Goal: Task Accomplishment & Management: Complete application form

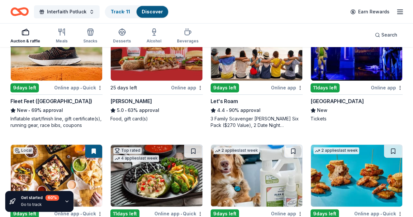
scroll to position [355, 0]
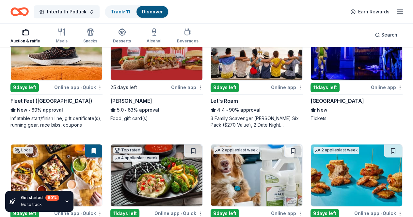
click at [311, 64] on img at bounding box center [357, 49] width 92 height 62
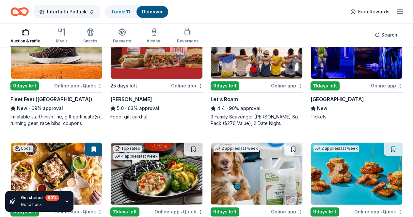
scroll to position [357, 0]
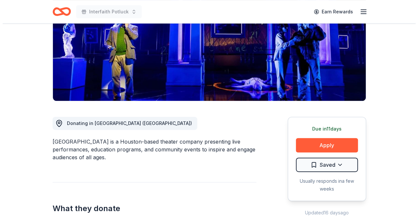
scroll to position [97, 0]
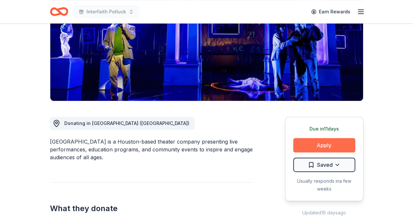
click at [316, 143] on button "Apply" at bounding box center [324, 145] width 62 height 14
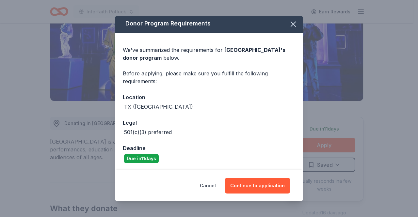
scroll to position [2, 0]
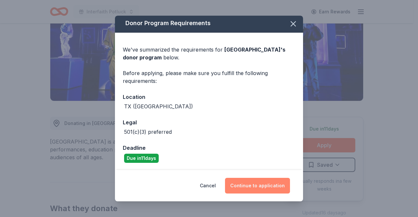
click at [260, 184] on button "Continue to application" at bounding box center [257, 186] width 65 height 16
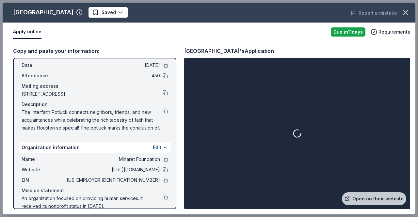
scroll to position [35, 0]
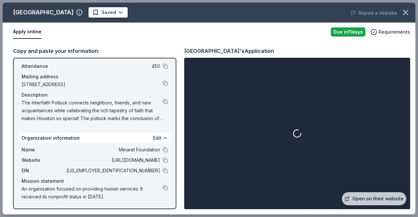
click at [315, 164] on div at bounding box center [298, 133] width 224 height 149
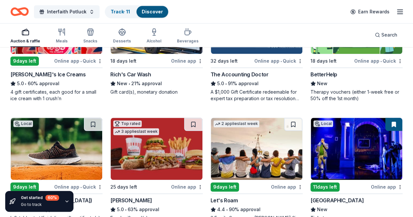
scroll to position [265, 0]
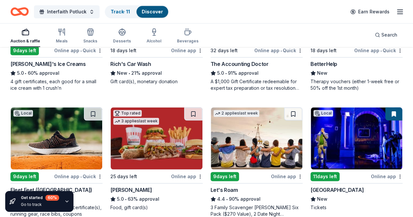
click at [311, 148] on img at bounding box center [357, 139] width 92 height 62
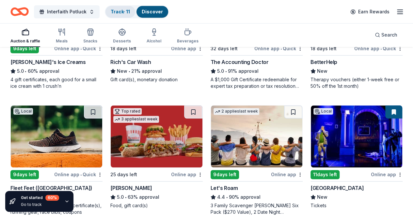
scroll to position [274, 0]
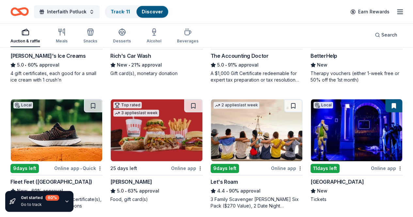
click at [397, 8] on icon "button" at bounding box center [400, 12] width 8 height 8
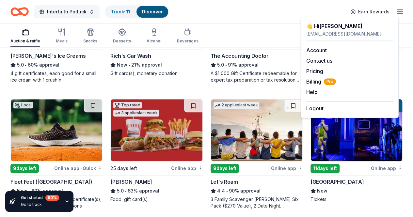
click at [94, 12] on button "Interfaith Potluck" at bounding box center [67, 11] width 66 height 13
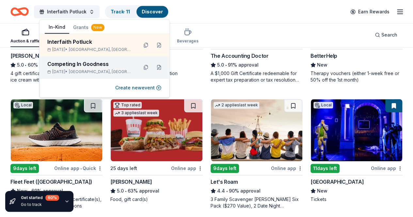
click at [97, 62] on div "Competing In Goodness" at bounding box center [90, 64] width 86 height 8
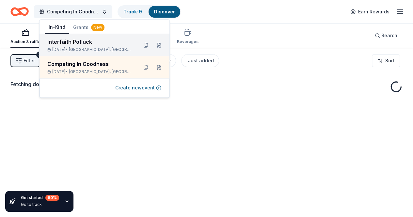
click at [93, 45] on div "Interfaith Potluck" at bounding box center [90, 42] width 86 height 8
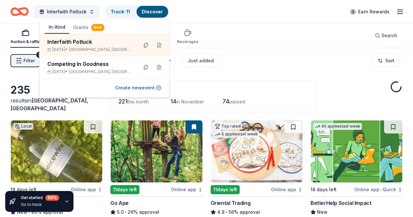
click at [238, 11] on div "Interfaith Potluck Track · 11 Discover Earn Rewards" at bounding box center [206, 11] width 393 height 15
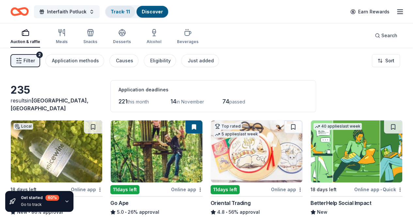
click at [121, 13] on link "Track · 11" at bounding box center [120, 12] width 19 height 6
click at [122, 12] on link "Track · 11" at bounding box center [120, 12] width 19 height 6
click at [126, 15] on div "Track · 11" at bounding box center [121, 12] width 30 height 12
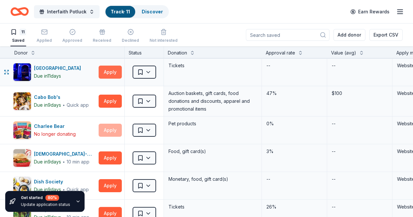
click at [119, 73] on button "Apply" at bounding box center [110, 72] width 23 height 13
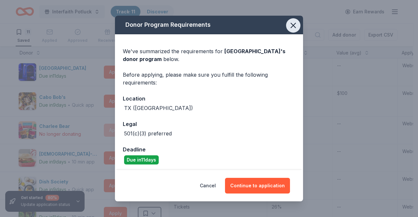
click at [292, 28] on icon "button" at bounding box center [293, 25] width 9 height 9
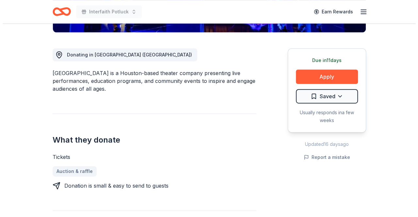
scroll to position [171, 0]
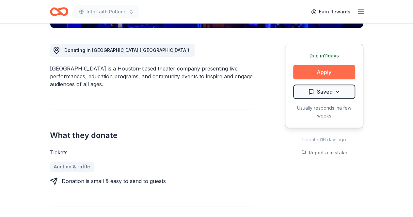
click at [317, 75] on button "Apply" at bounding box center [324, 72] width 62 height 14
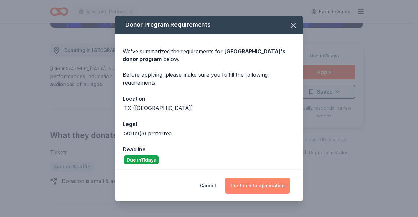
click at [253, 192] on button "Continue to application" at bounding box center [257, 186] width 65 height 16
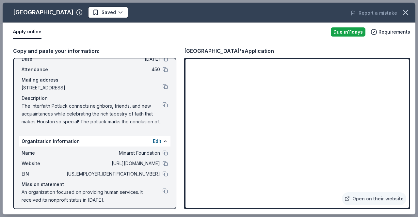
scroll to position [35, 0]
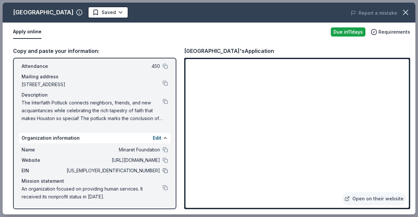
click at [163, 170] on button at bounding box center [165, 170] width 5 height 5
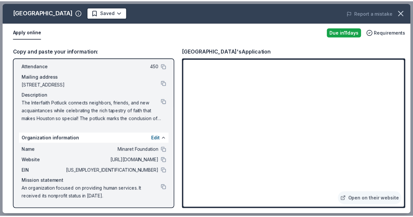
scroll to position [0, 0]
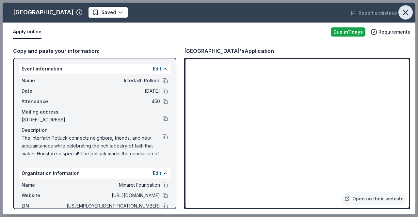
click at [407, 7] on button "button" at bounding box center [406, 12] width 14 height 14
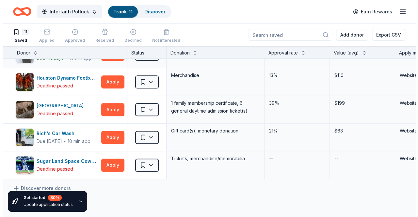
scroll to position [190, 0]
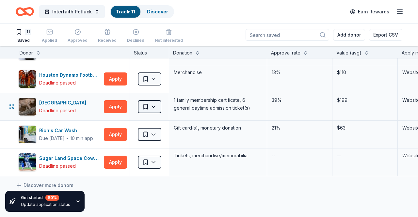
click at [151, 108] on html "Interfaith Potluck Track · 11 Discover Earn Rewards 11 Saved Applied Approved R…" at bounding box center [209, 108] width 418 height 217
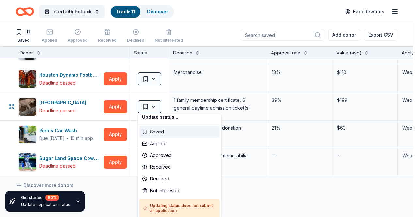
scroll to position [4, 0]
click at [158, 131] on div "Saved" at bounding box center [180, 132] width 80 height 12
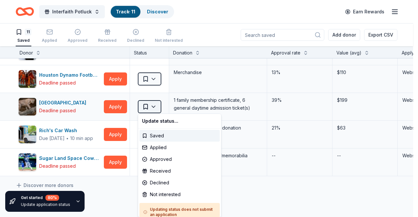
click at [152, 108] on html "Interfaith Potluck Track · 11 Discover Earn Rewards 11 Saved Applied Approved R…" at bounding box center [209, 108] width 418 height 217
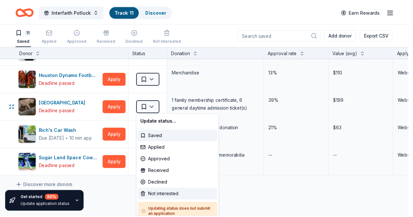
scroll to position [6, 0]
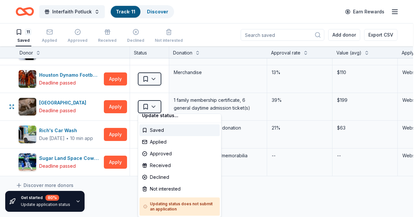
click at [143, 109] on html "Interfaith Potluck Track · 11 Discover Earn Rewards 11 Saved Applied Approved R…" at bounding box center [209, 108] width 418 height 217
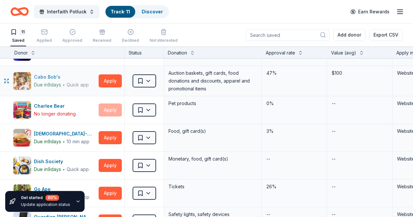
scroll to position [0, 0]
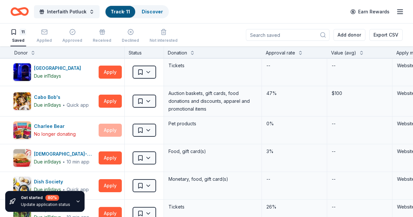
click at [23, 38] on div "11 Saved" at bounding box center [18, 36] width 16 height 14
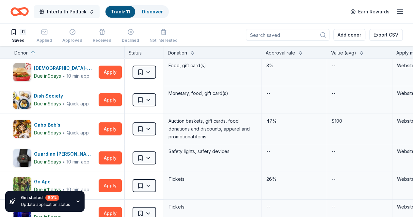
click at [75, 8] on span "Interfaith Potluck" at bounding box center [67, 12] width 40 height 8
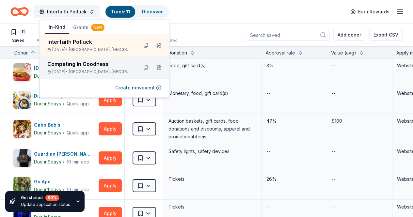
click at [66, 73] on div "[DATE] • [GEOGRAPHIC_DATA], [GEOGRAPHIC_DATA]" at bounding box center [90, 71] width 86 height 5
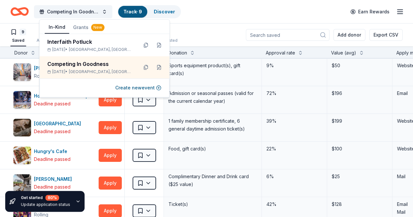
click at [237, 10] on div "Competing In Goodness Track · 9 Discover Earn Rewards" at bounding box center [206, 11] width 393 height 15
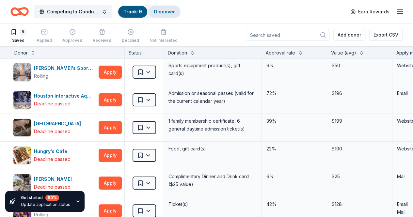
click at [173, 9] on link "Discover" at bounding box center [164, 12] width 21 height 6
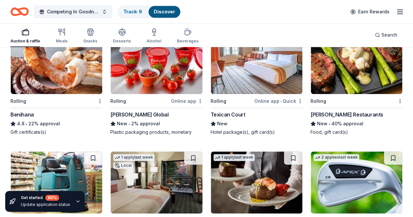
scroll to position [2825, 0]
